Goal: Check status: Check status

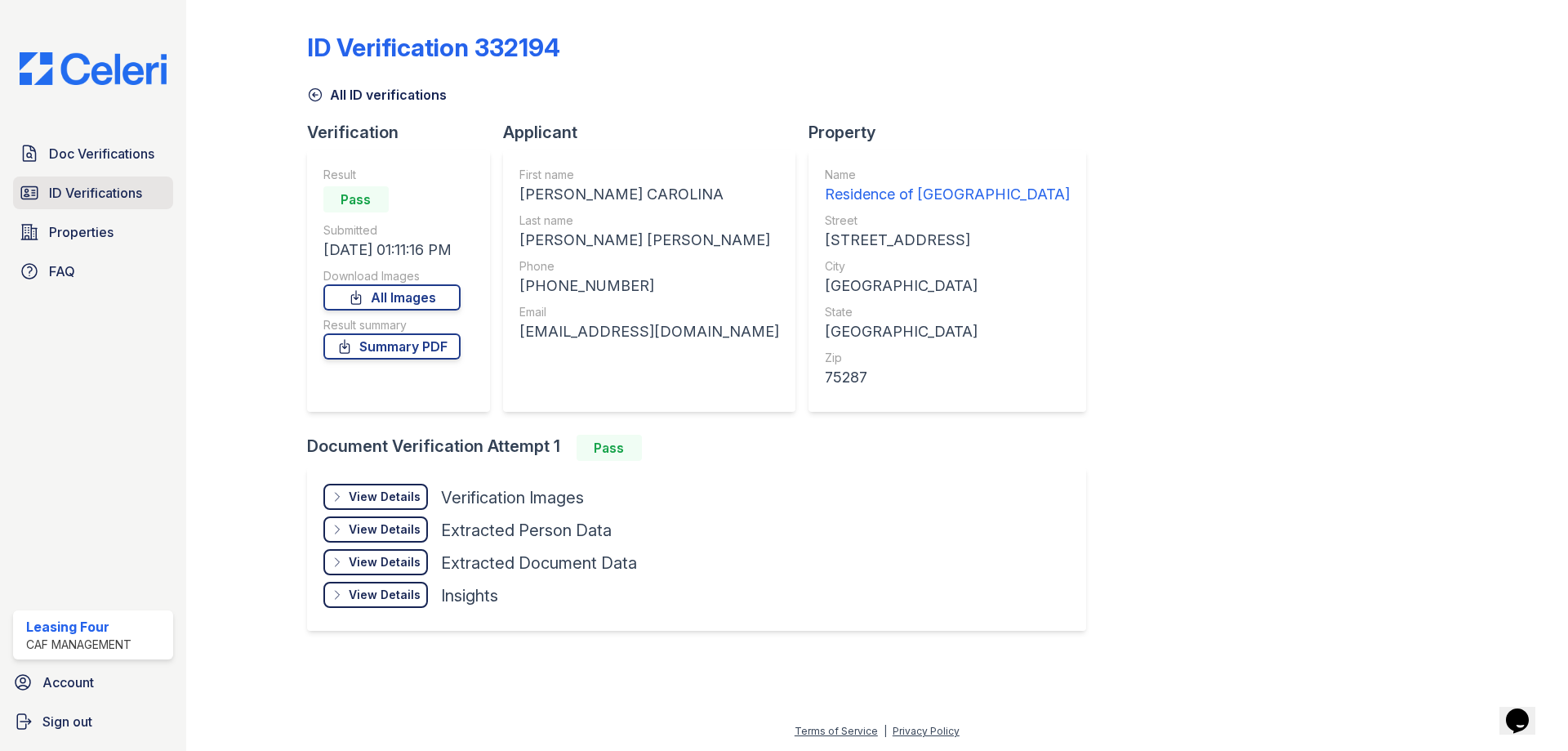
click at [131, 200] on span "ID Verifications" at bounding box center [95, 192] width 93 height 20
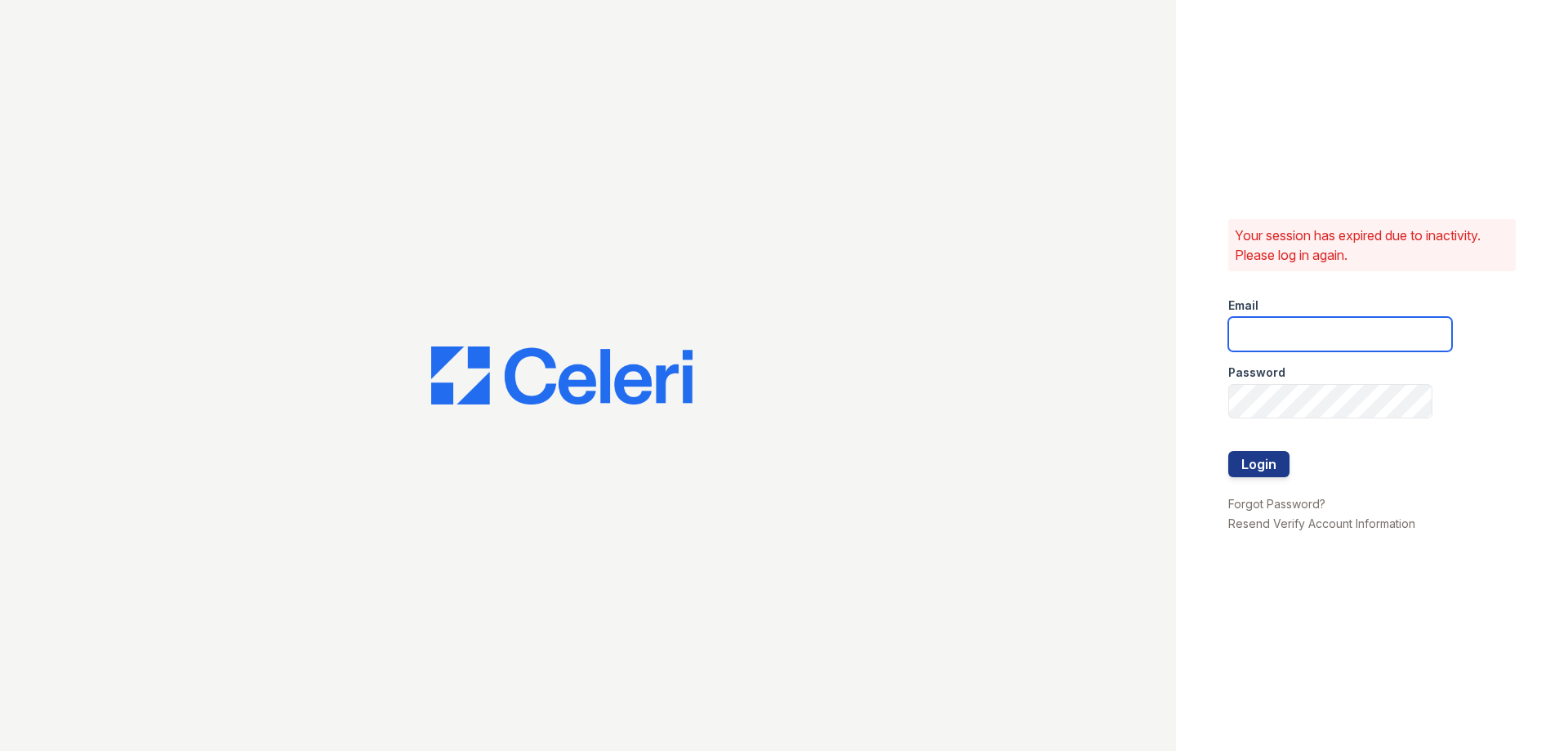
type input "residence4@cafmanagement.com"
click at [1245, 469] on button "Login" at bounding box center [1258, 463] width 61 height 26
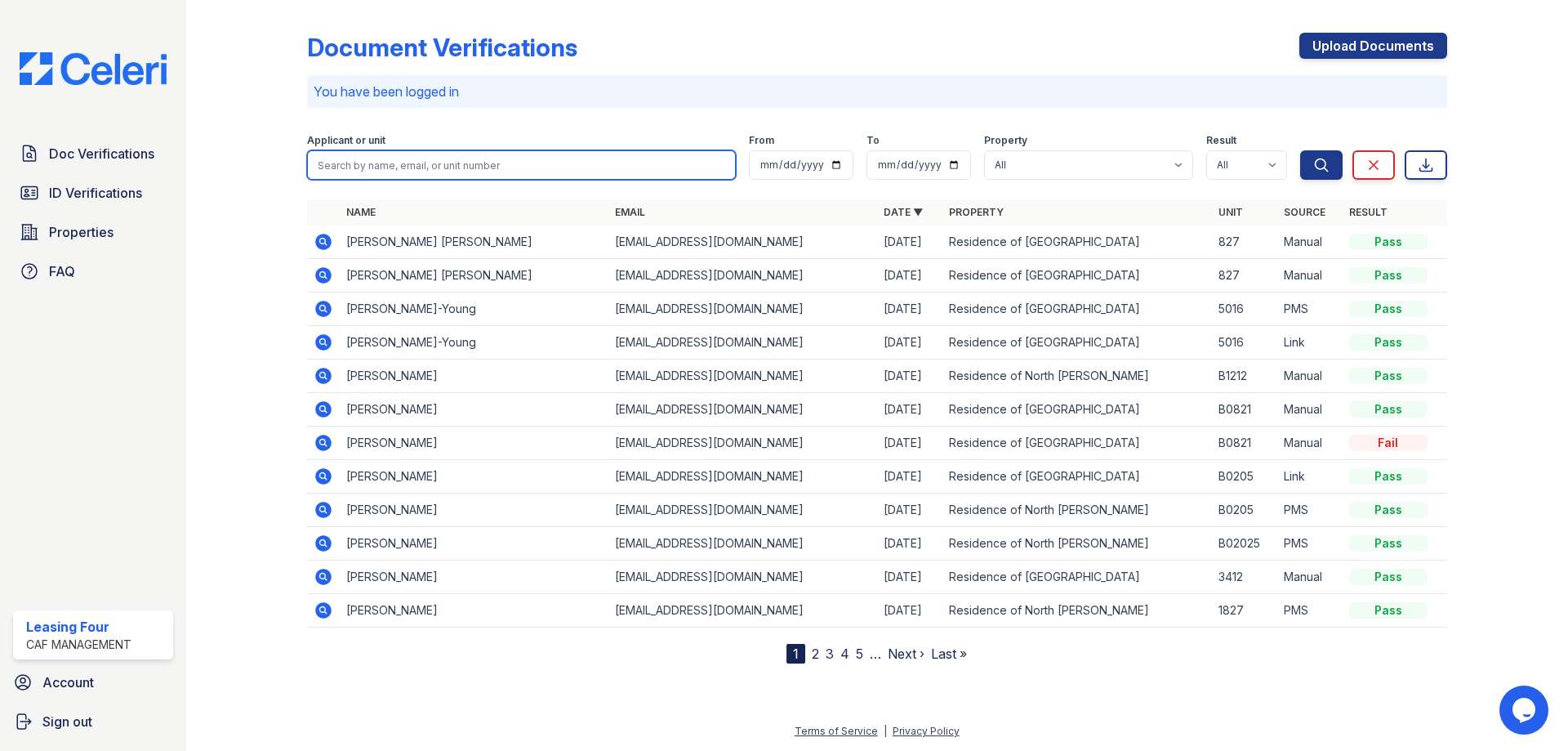
click at [415, 160] on input "search" at bounding box center [522, 165] width 429 height 29
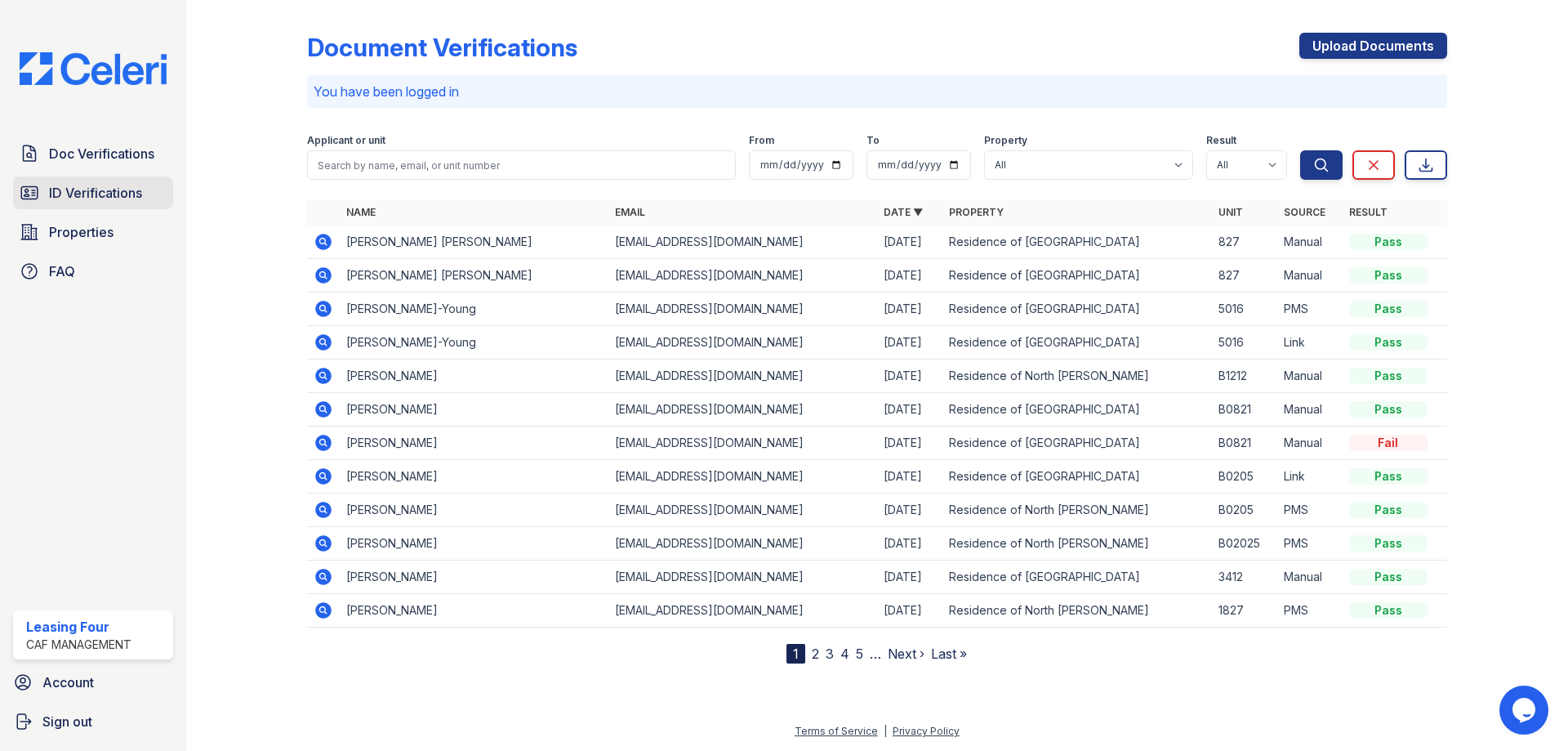
click at [112, 182] on link "ID Verifications" at bounding box center [93, 192] width 160 height 33
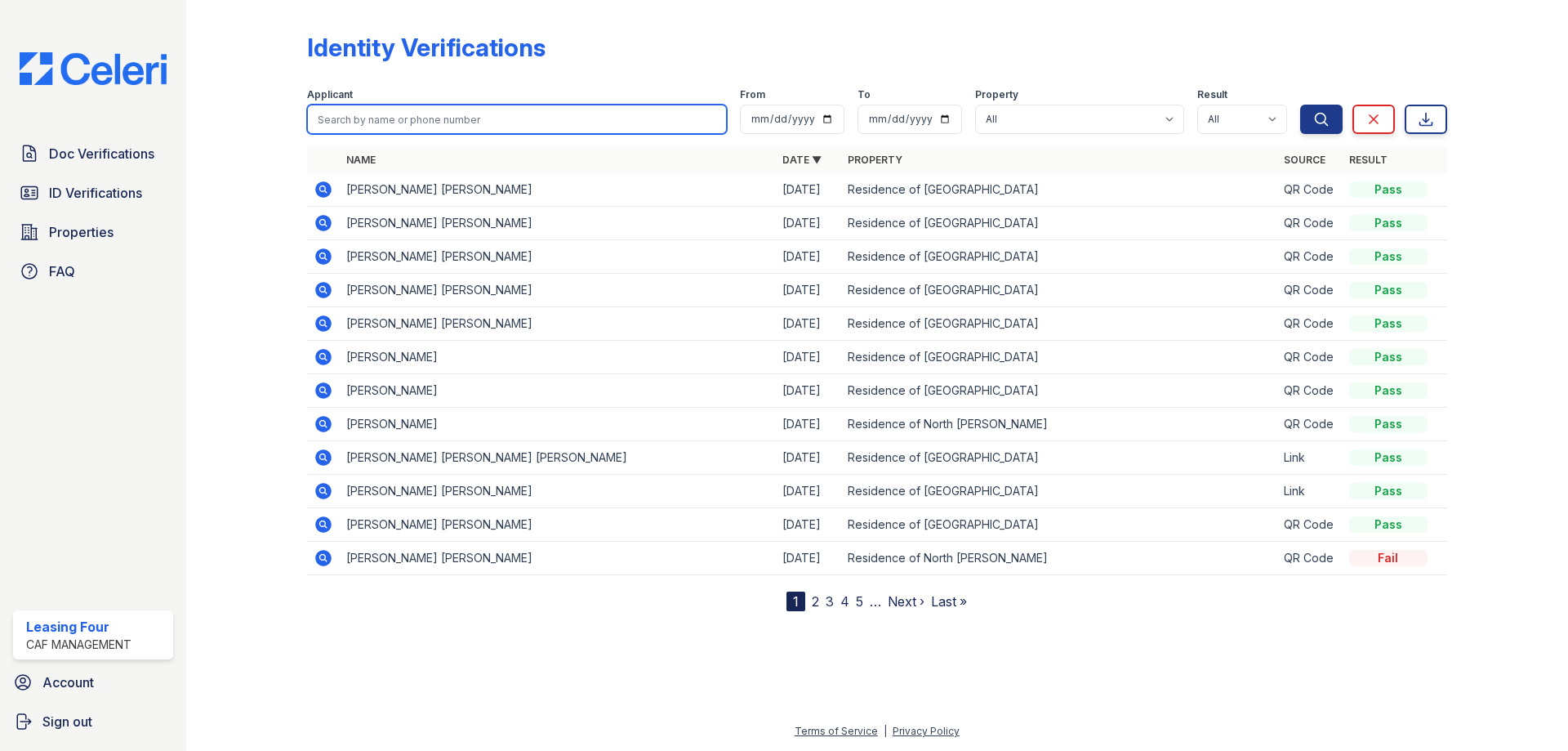
drag, startPoint x: 386, startPoint y: 123, endPoint x: 404, endPoint y: 124, distance: 18.0
click at [386, 123] on input "search" at bounding box center [516, 118] width 419 height 29
type input "Bolton"
click at [1300, 104] on button "Search" at bounding box center [1321, 118] width 43 height 29
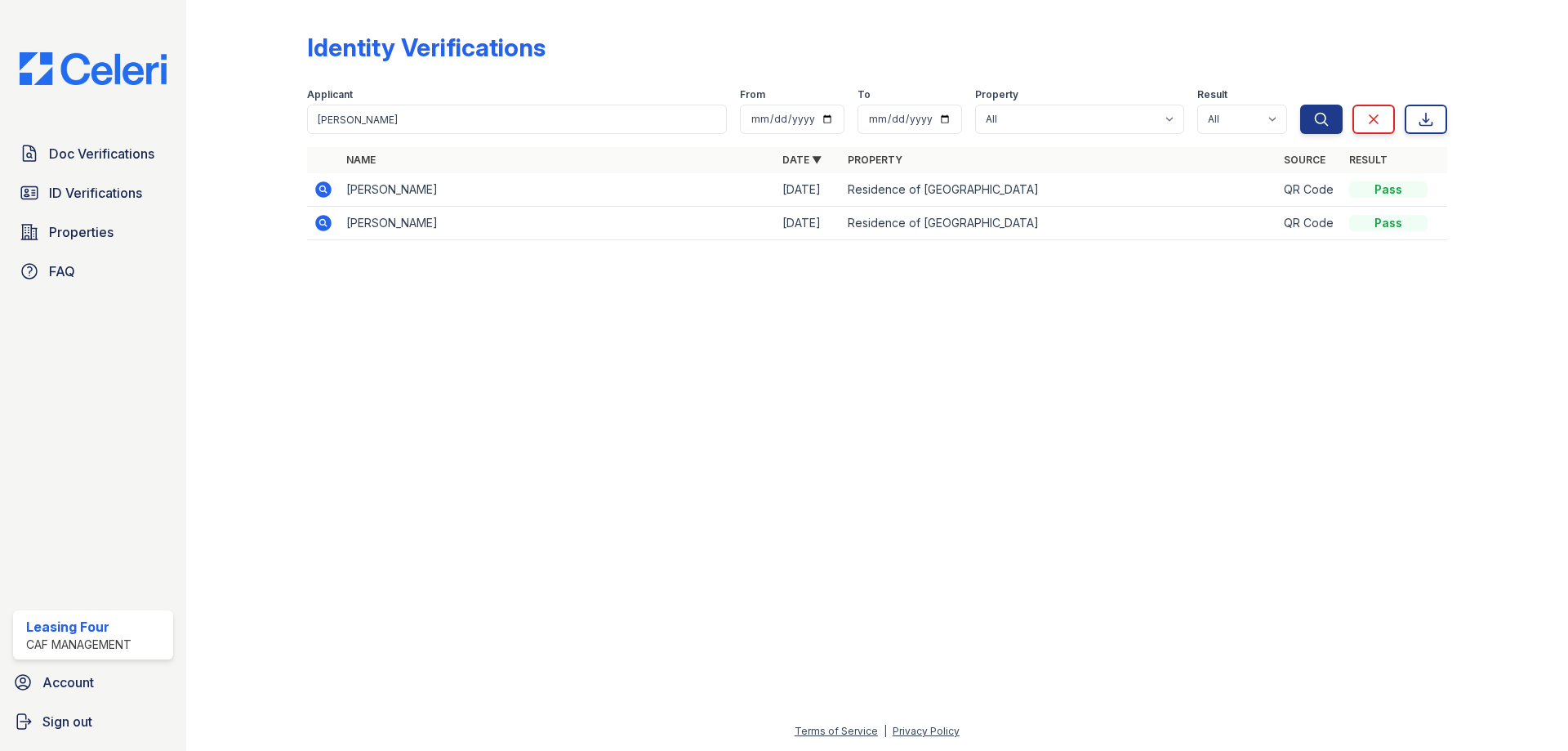
click at [318, 191] on icon at bounding box center [323, 190] width 16 height 16
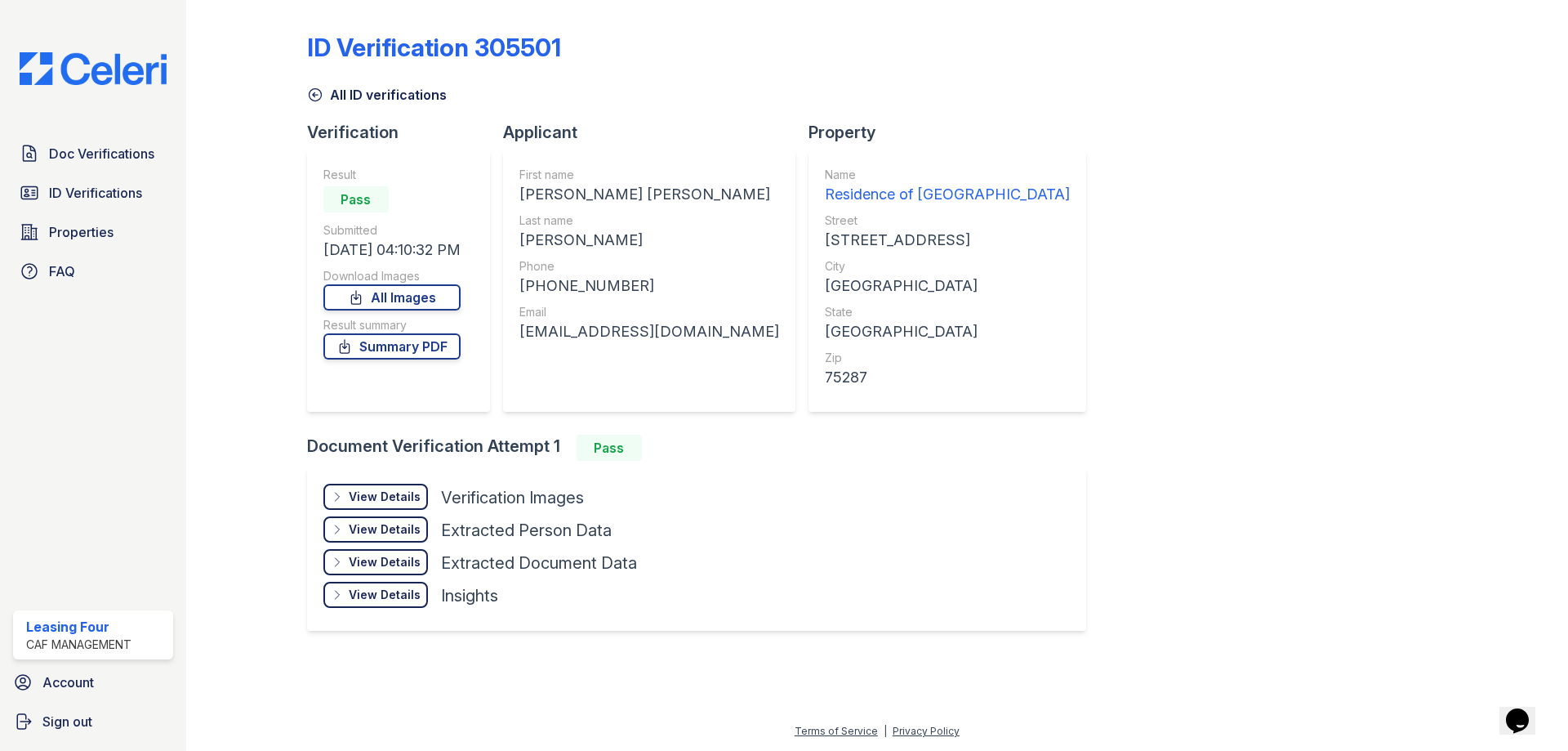
click at [399, 502] on div "View Details" at bounding box center [385, 496] width 72 height 16
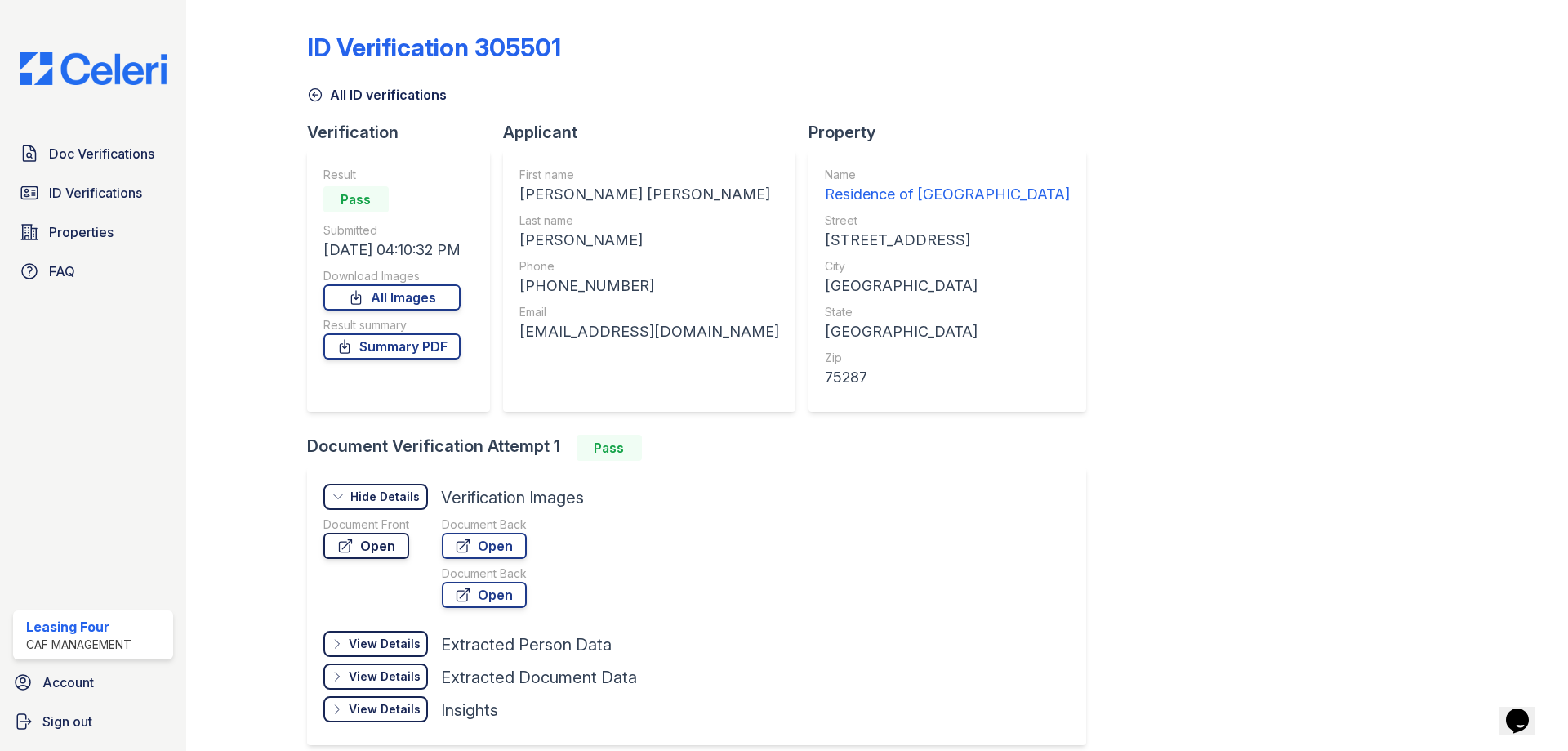
click at [389, 548] on link "Open" at bounding box center [366, 545] width 85 height 26
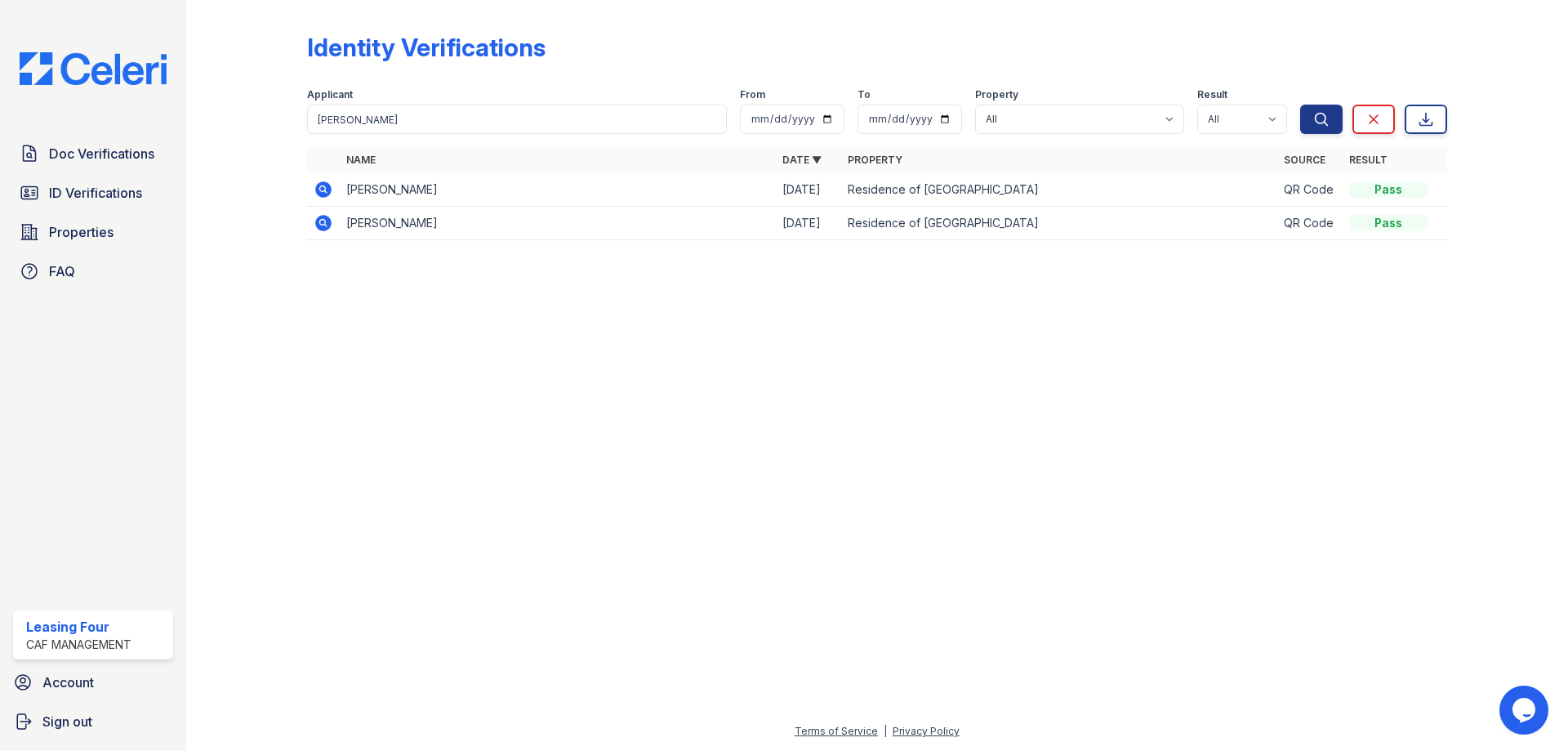
click at [322, 238] on td at bounding box center [323, 224] width 33 height 34
click at [318, 221] on icon at bounding box center [323, 223] width 16 height 16
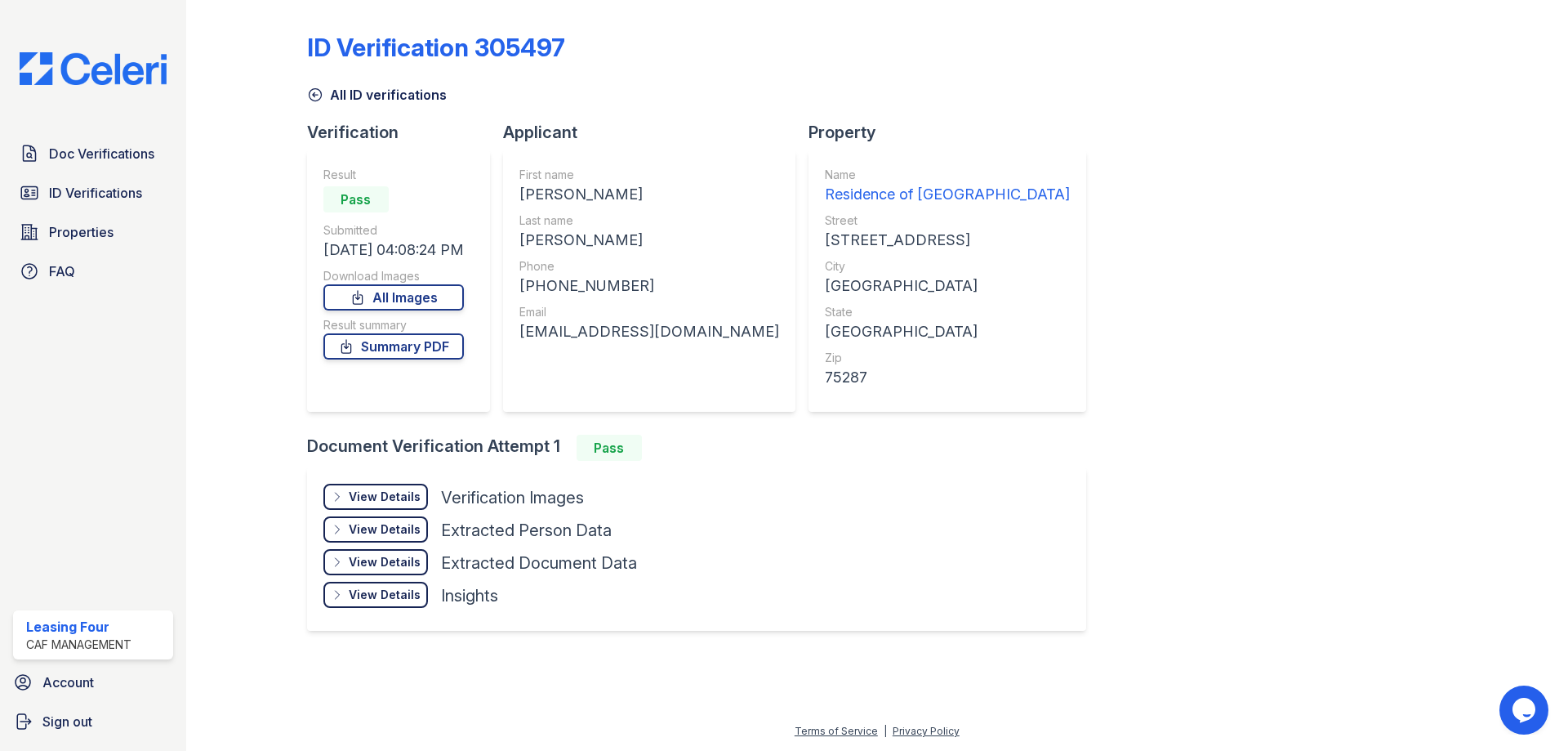
click at [399, 498] on div "View Details" at bounding box center [385, 496] width 72 height 16
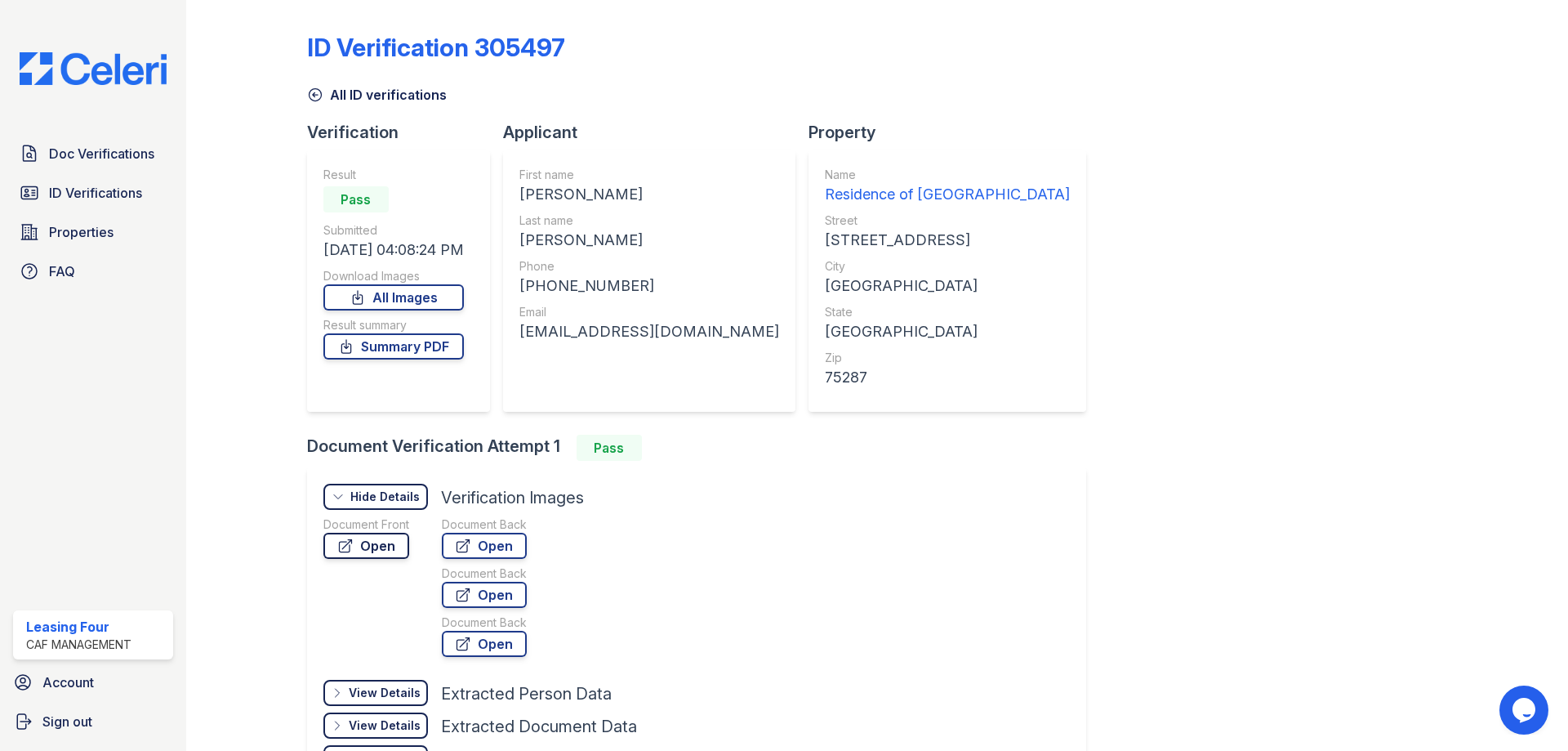
click at [378, 549] on link "Open" at bounding box center [366, 545] width 85 height 26
